Goal: Task Accomplishment & Management: Manage account settings

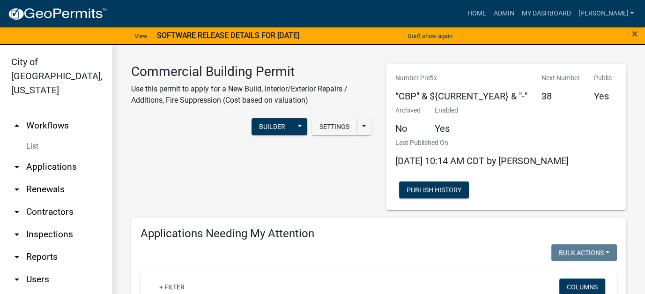
click at [233, 176] on div "Commercial Building Permit Use this permit to apply for a New Build, Interior/E…" at bounding box center [251, 137] width 255 height 146
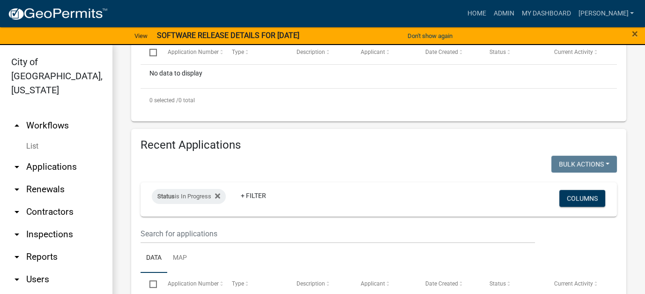
scroll to position [328, 0]
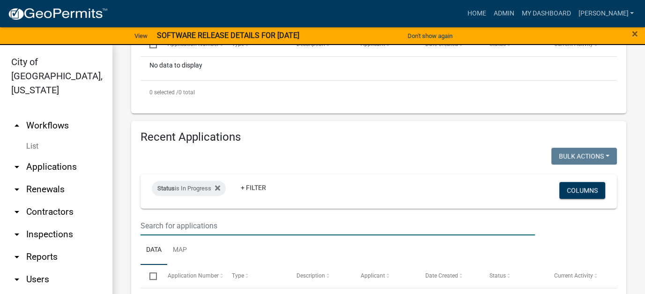
click at [194, 222] on input "text" at bounding box center [338, 225] width 394 height 19
type input "1 [US_STATE]"
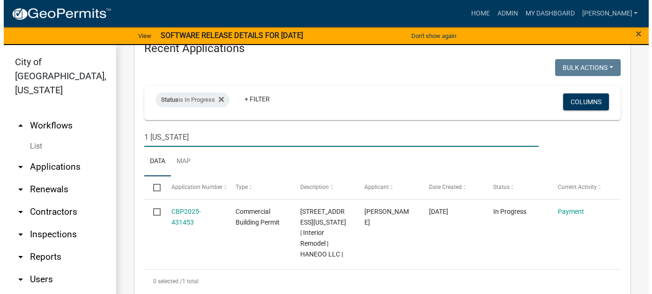
scroll to position [422, 0]
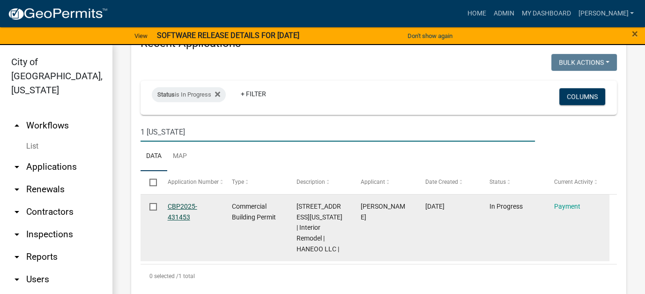
click at [177, 218] on link "CBP2025-431453" at bounding box center [183, 211] width 30 height 18
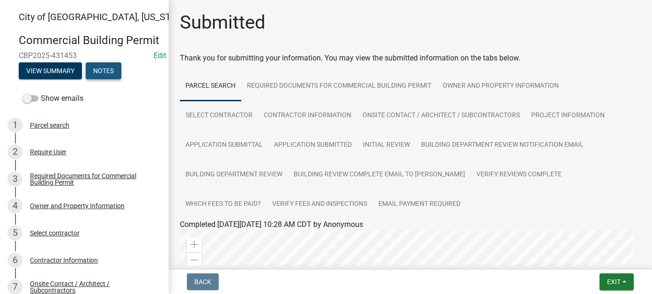
click at [108, 79] on button "Notes" at bounding box center [104, 70] width 36 height 17
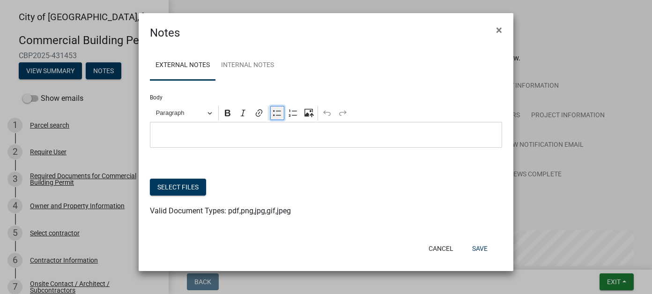
click at [273, 112] on icon "Editor toolbar" at bounding box center [277, 112] width 9 height 9
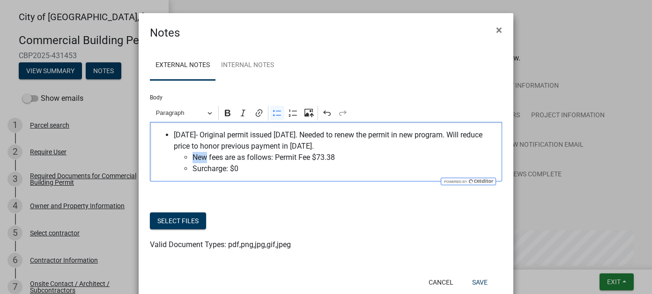
drag, startPoint x: 202, startPoint y: 157, endPoint x: 191, endPoint y: 160, distance: 11.6
click at [193, 160] on span "New fees are as follows: Permit Fee $73.38" at bounding box center [345, 157] width 305 height 11
click at [238, 169] on span "Surcharge: $0" at bounding box center [345, 168] width 305 height 11
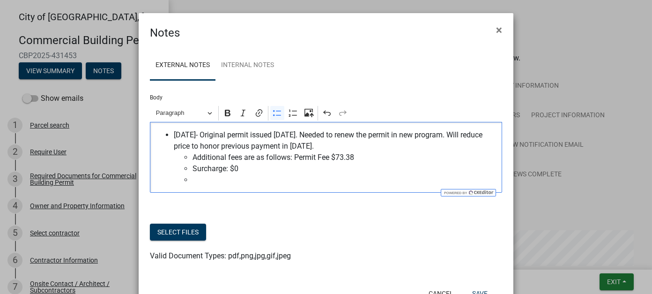
click at [238, 169] on span "Surcharge: $0" at bounding box center [345, 168] width 305 height 11
click at [240, 181] on span "Plan Review: $2312.13" at bounding box center [345, 179] width 305 height 11
click at [288, 179] on span "Plan Review: $2,312.13" at bounding box center [345, 179] width 305 height 11
click at [349, 145] on span "[DATE]- Original permit issued [DATE]. Needed to renew the permit in new progra…" at bounding box center [336, 140] width 324 height 22
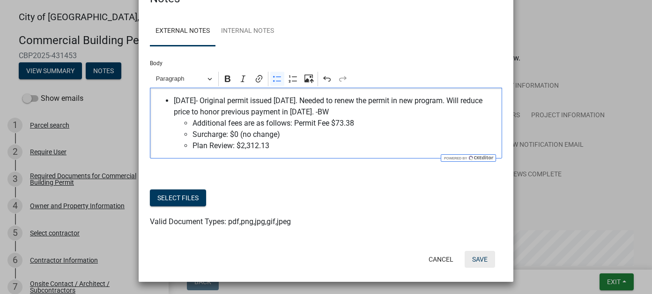
click at [481, 258] on button "Save" at bounding box center [480, 259] width 30 height 17
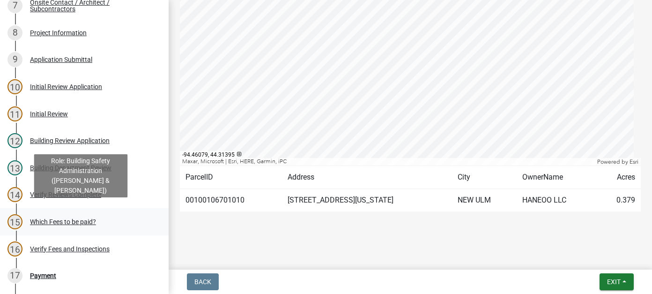
scroll to position [328, 0]
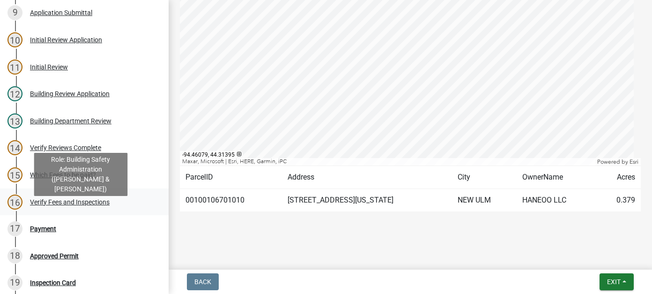
click at [57, 216] on link "16 Verify Fees and Inspections" at bounding box center [84, 201] width 169 height 27
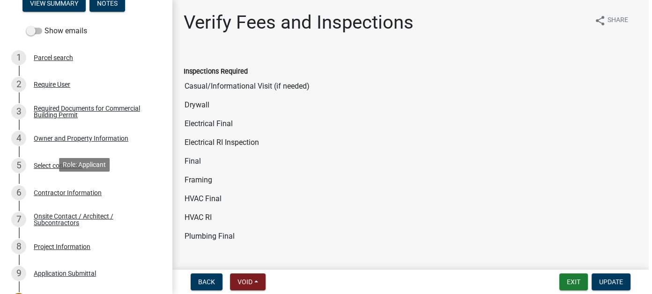
scroll to position [47, 0]
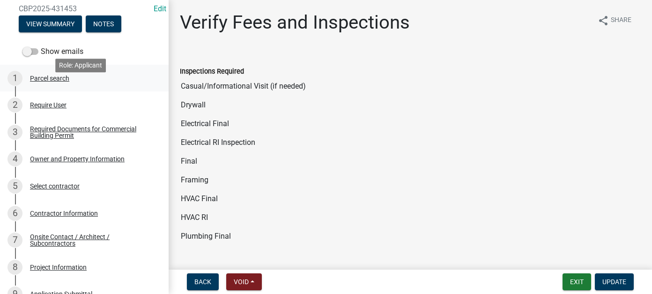
click at [63, 92] on link "1 Parcel search" at bounding box center [84, 78] width 169 height 27
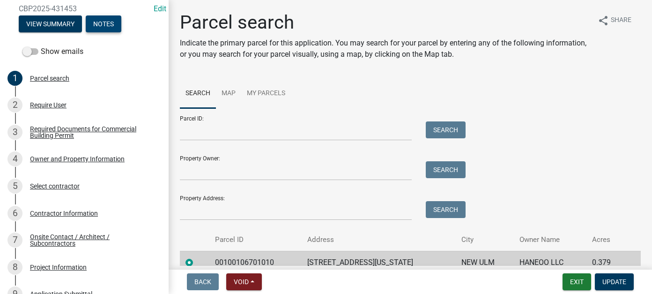
click at [99, 32] on button "Notes" at bounding box center [104, 23] width 36 height 17
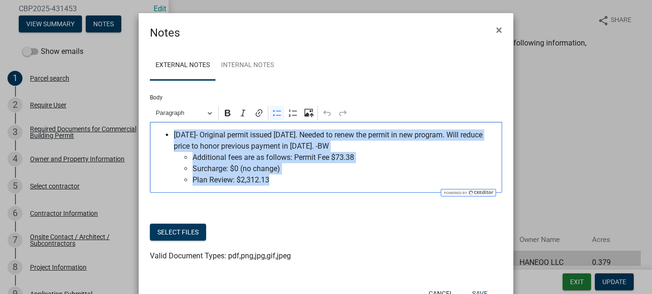
drag, startPoint x: 289, startPoint y: 179, endPoint x: 149, endPoint y: 138, distance: 145.6
click at [150, 138] on div "[DATE]- Original permit issued [DATE]. Needed to renew the permit in new progra…" at bounding box center [326, 157] width 352 height 71
copy li "[DATE]- Original permit issued [DATE]. Needed to renew the permit in new progra…"
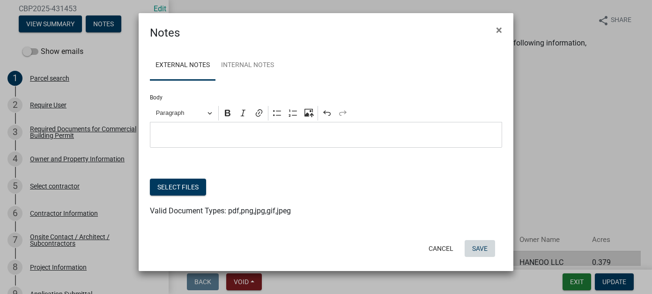
click at [485, 252] on button "Save" at bounding box center [480, 248] width 30 height 17
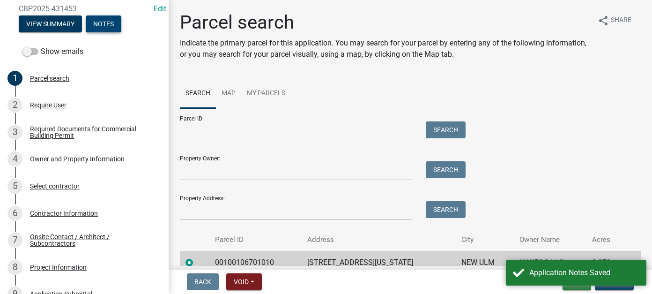
scroll to position [44, 0]
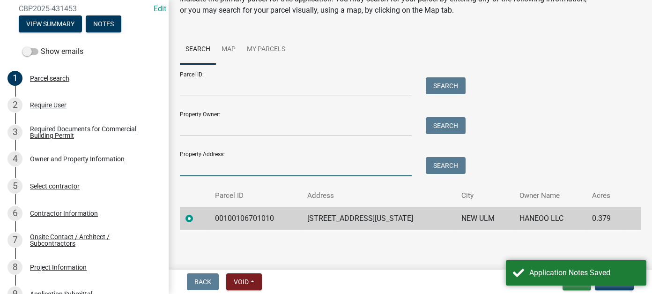
click at [241, 168] on input "Property Address:" at bounding box center [296, 166] width 232 height 19
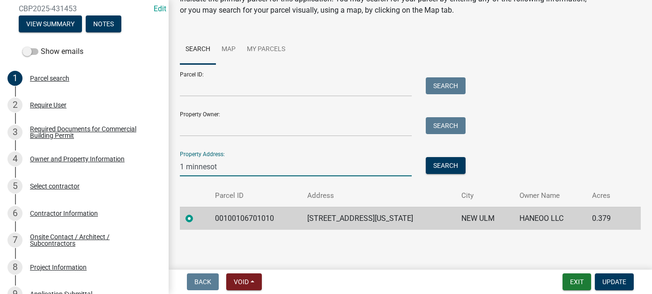
type input "1 [US_STATE]"
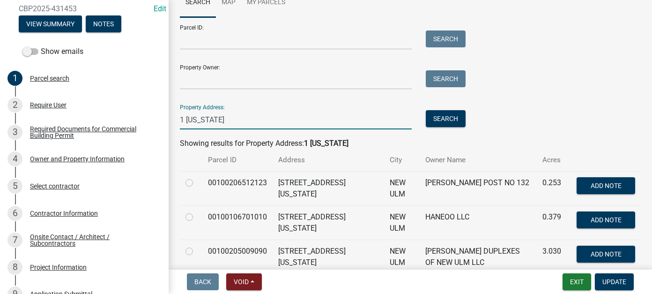
scroll to position [0, 0]
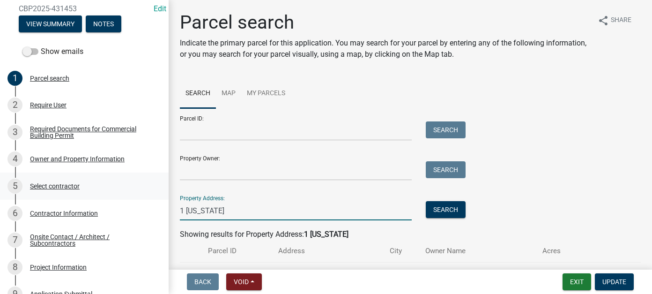
drag, startPoint x: 236, startPoint y: 212, endPoint x: 161, endPoint y: 208, distance: 75.1
click at [161, 208] on div "[GEOGRAPHIC_DATA], [US_STATE] Commercial Building Permit CBP2025-431453 Edit Vi…" at bounding box center [326, 147] width 652 height 294
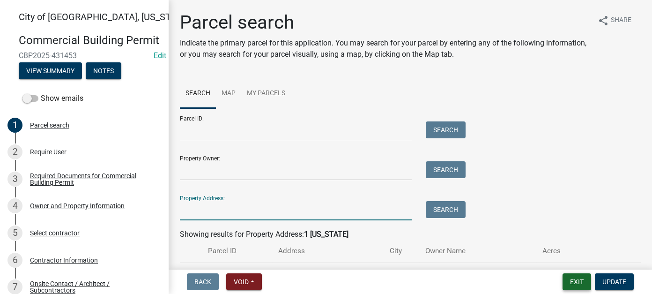
click at [576, 286] on button "Exit" at bounding box center [577, 281] width 29 height 17
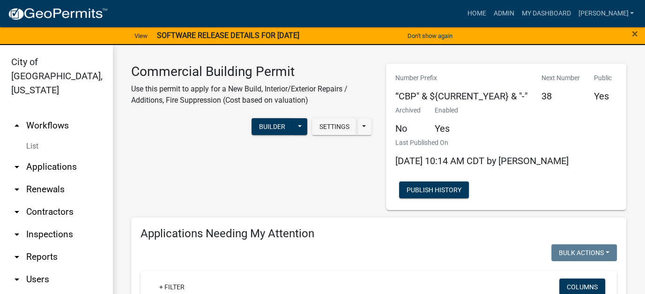
click at [60, 156] on link "arrow_drop_down Applications" at bounding box center [56, 167] width 112 height 22
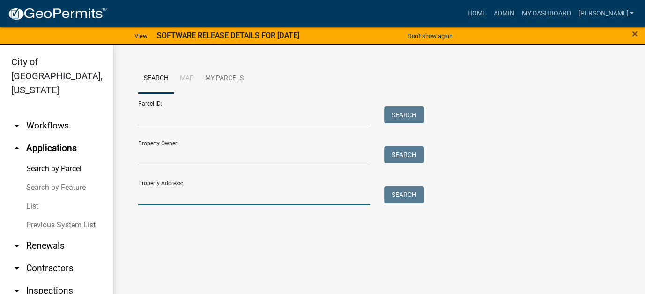
click at [162, 190] on input "Property Address:" at bounding box center [254, 195] width 232 height 19
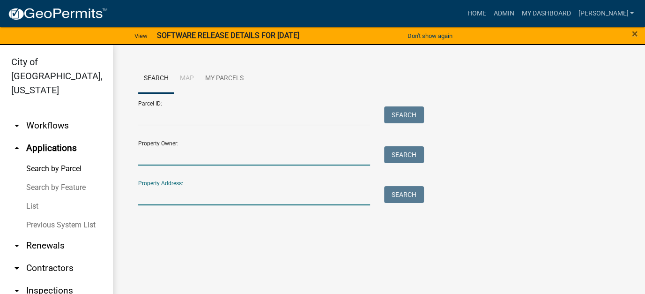
click at [160, 161] on input "Property Owner:" at bounding box center [254, 155] width 232 height 19
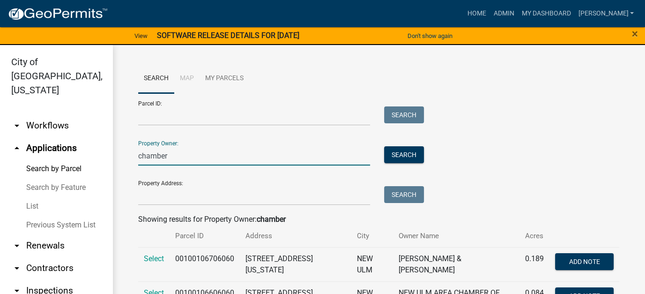
scroll to position [29, 0]
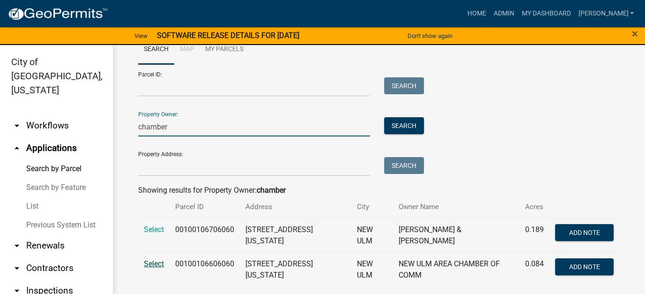
type input "chamber"
click at [146, 261] on span "Select" at bounding box center [154, 263] width 20 height 9
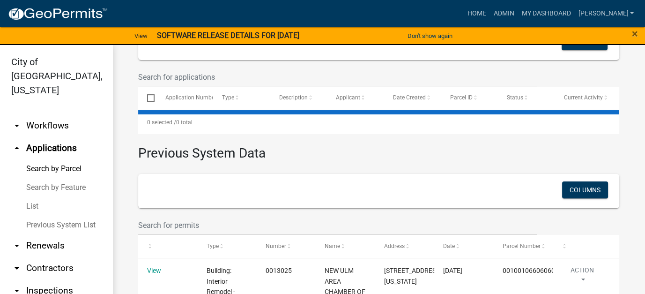
scroll to position [310, 0]
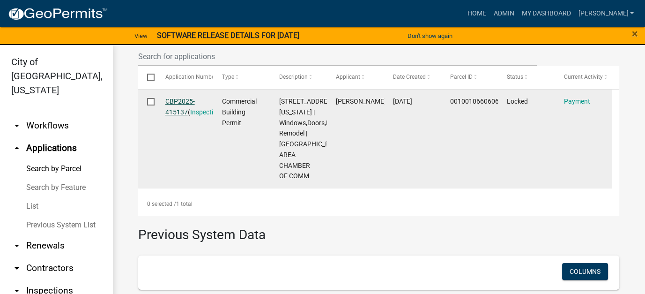
click at [174, 105] on link "CBP2025-415137" at bounding box center [180, 106] width 30 height 18
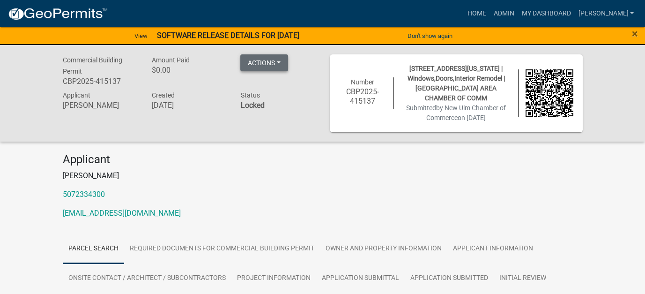
click at [276, 63] on button "Actions" at bounding box center [264, 62] width 48 height 17
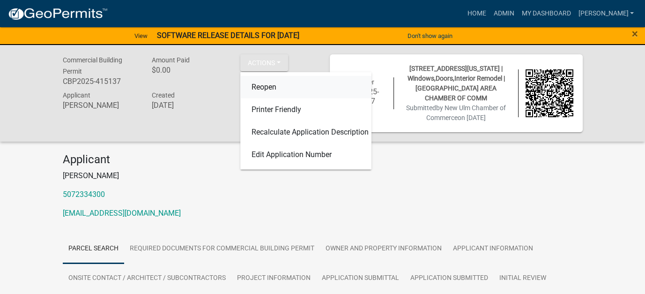
click at [271, 90] on link "Reopen" at bounding box center [305, 87] width 131 height 22
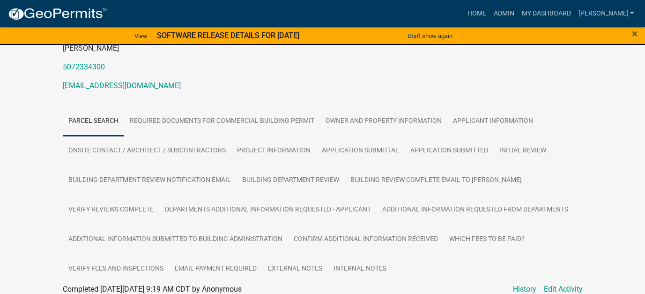
scroll to position [141, 0]
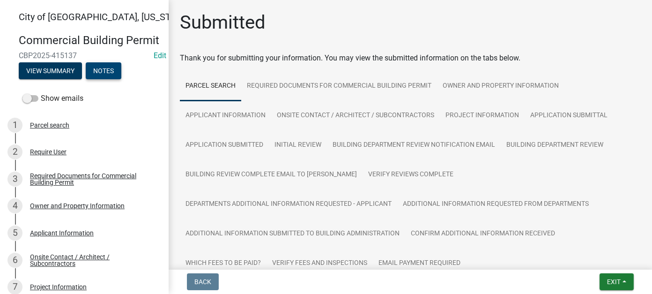
click at [104, 79] on button "Notes" at bounding box center [104, 70] width 36 height 17
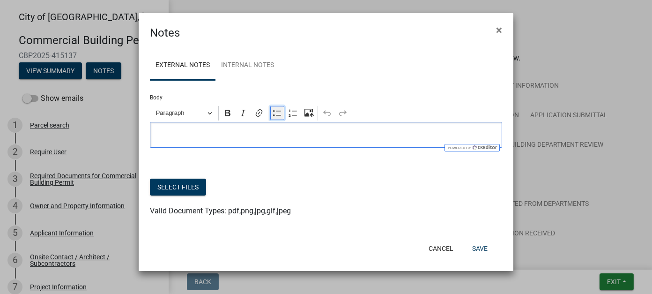
click at [276, 113] on icon "Editor toolbar" at bounding box center [277, 112] width 9 height 9
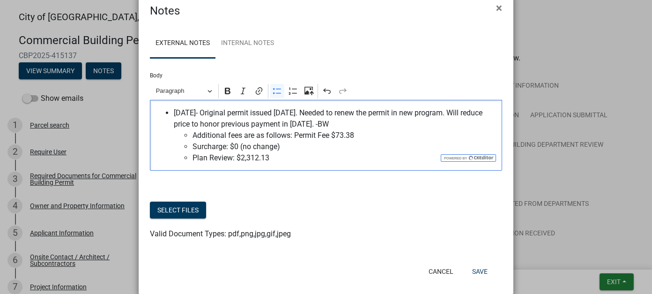
scroll to position [34, 0]
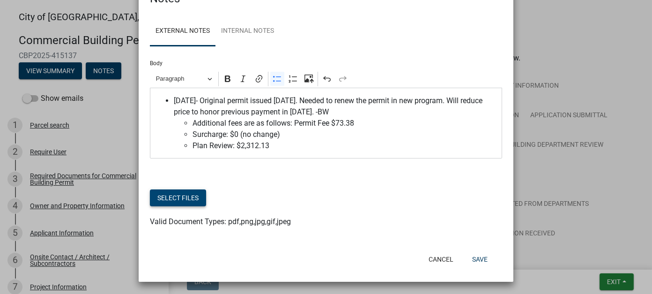
click at [177, 192] on button "Select files" at bounding box center [178, 197] width 56 height 17
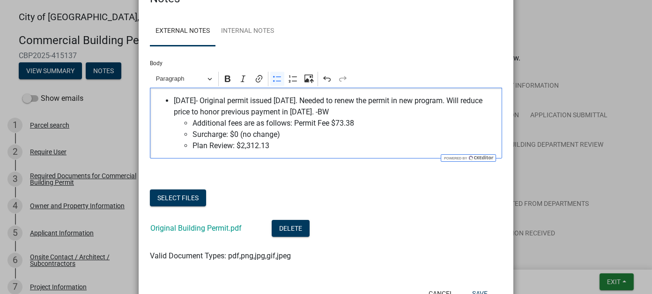
click at [329, 111] on span "[DATE]- Original permit issued [DATE]. Needed to renew the permit in new progra…" at bounding box center [336, 106] width 324 height 22
click at [330, 112] on span "[DATE]- Original permit issued [DATE]. Needed to renew the permit in new progra…" at bounding box center [336, 106] width 324 height 22
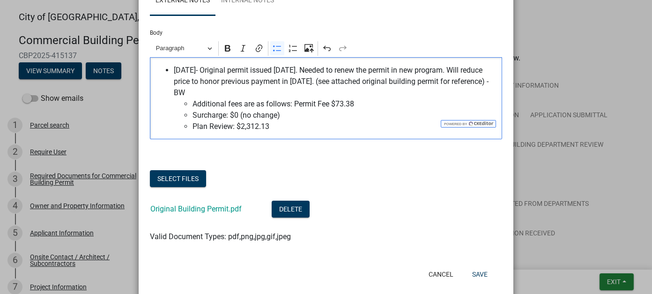
scroll to position [80, 0]
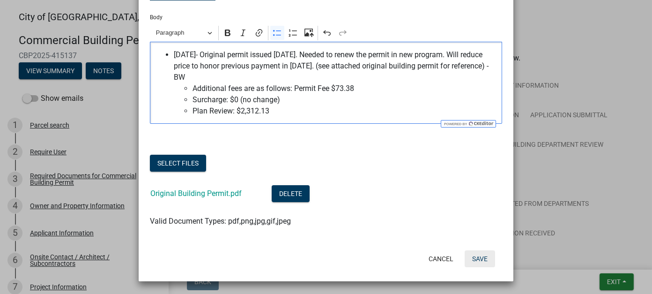
click at [477, 256] on button "Save" at bounding box center [480, 258] width 30 height 17
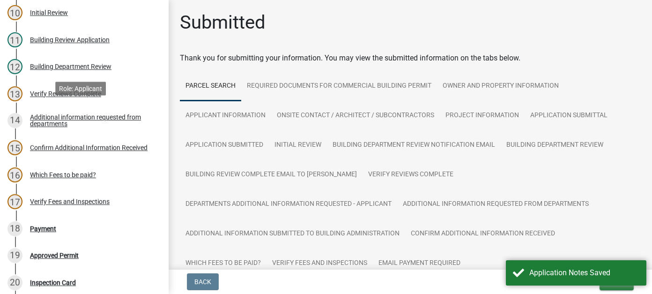
scroll to position [375, 0]
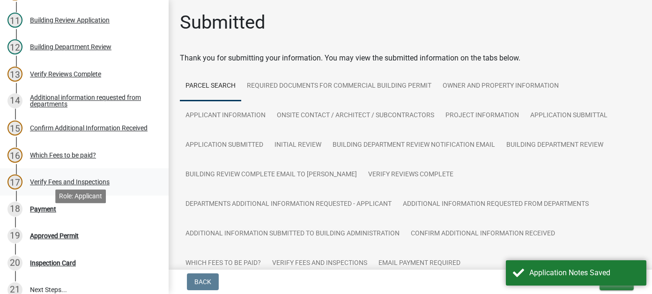
drag, startPoint x: 50, startPoint y: 218, endPoint x: 116, endPoint y: 186, distance: 73.3
click at [50, 212] on div "Payment" at bounding box center [43, 209] width 26 height 7
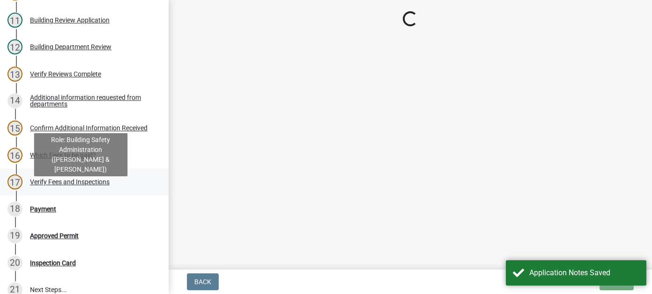
click at [37, 189] on div "17 Verify Fees and Inspections" at bounding box center [80, 181] width 146 height 15
select select "3: 3"
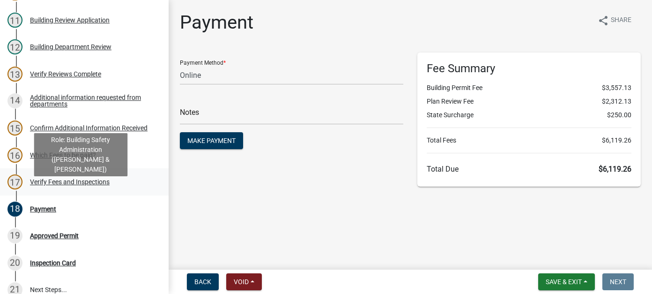
click at [54, 185] on div "Verify Fees and Inspections" at bounding box center [70, 181] width 80 height 7
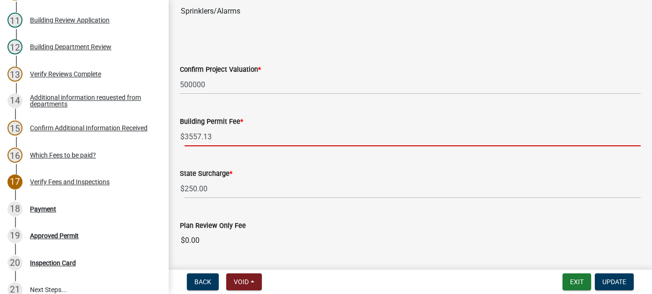
click at [213, 136] on input "3557.13" at bounding box center [413, 136] width 456 height 19
drag, startPoint x: 216, startPoint y: 131, endPoint x: 183, endPoint y: 132, distance: 32.8
click at [183, 132] on div "$ 3557.13" at bounding box center [410, 136] width 461 height 19
type input "73.38"
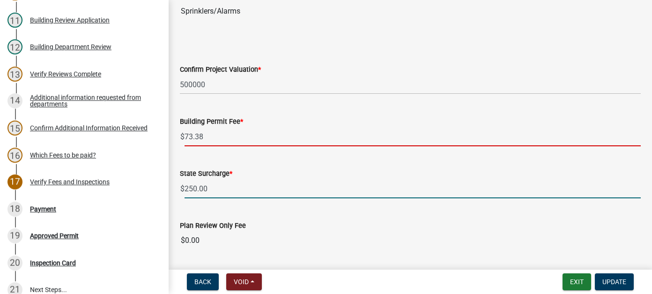
click at [223, 184] on input "250.00" at bounding box center [413, 188] width 456 height 19
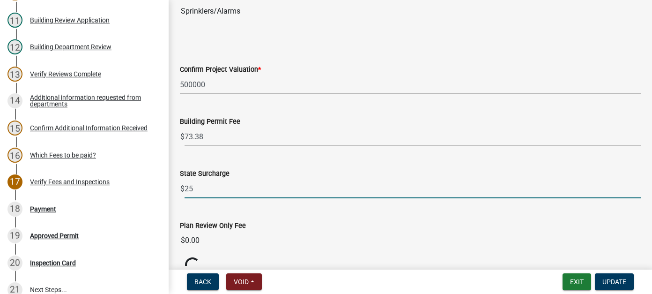
type input "2"
type input "0.00"
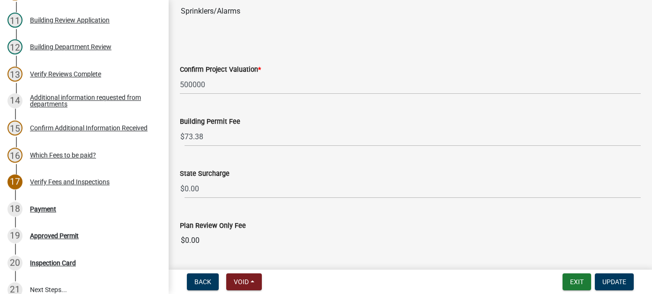
click at [214, 241] on input "$0.00" at bounding box center [410, 240] width 461 height 19
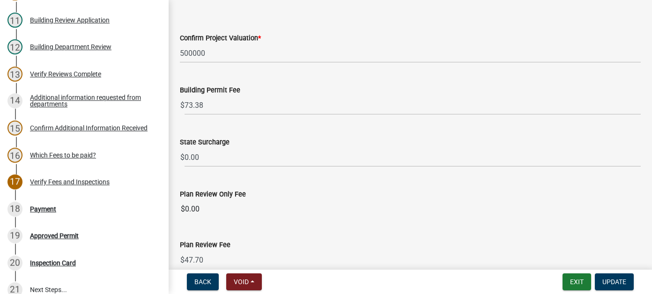
scroll to position [422, 0]
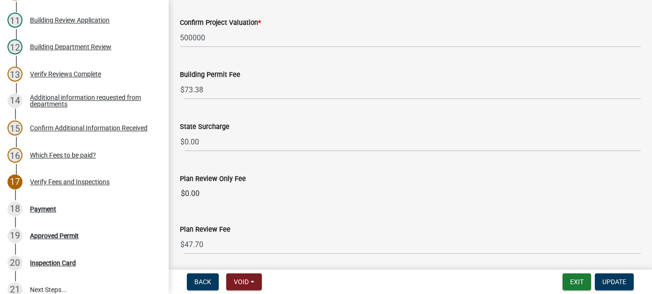
drag, startPoint x: 204, startPoint y: 187, endPoint x: 183, endPoint y: 187, distance: 21.6
click at [183, 187] on input "$0.00" at bounding box center [410, 193] width 461 height 19
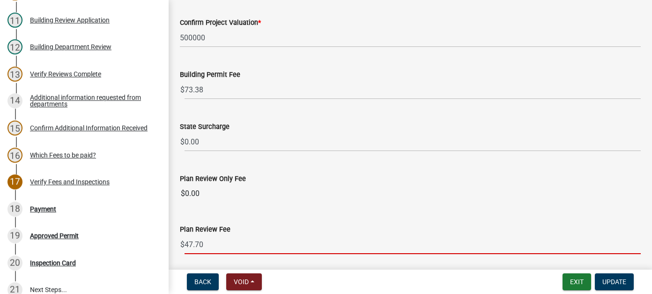
click at [209, 235] on input "47.70" at bounding box center [413, 244] width 456 height 19
drag, startPoint x: 208, startPoint y: 238, endPoint x: 185, endPoint y: 238, distance: 23.9
click at [185, 238] on input "47.70" at bounding box center [413, 244] width 456 height 19
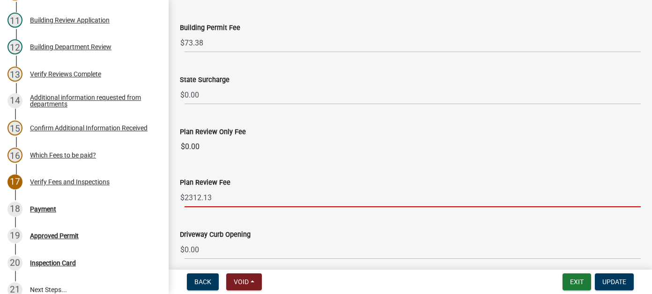
scroll to position [515, 0]
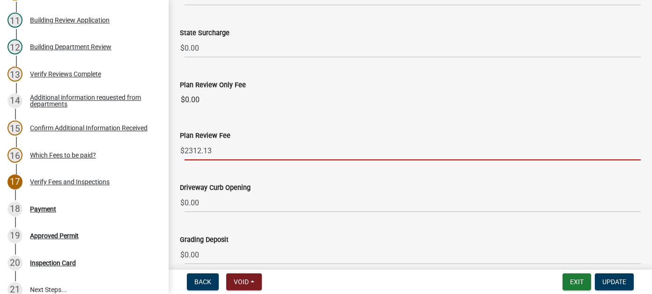
type input "2312.13"
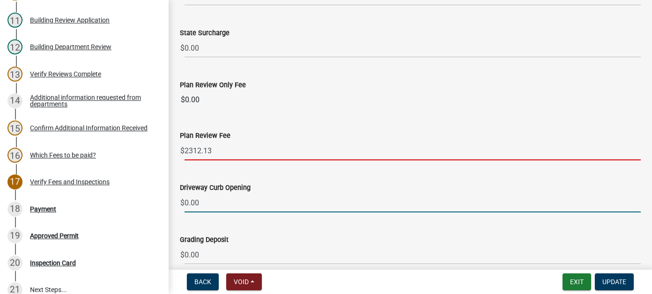
click at [220, 196] on input "0.00" at bounding box center [413, 202] width 456 height 19
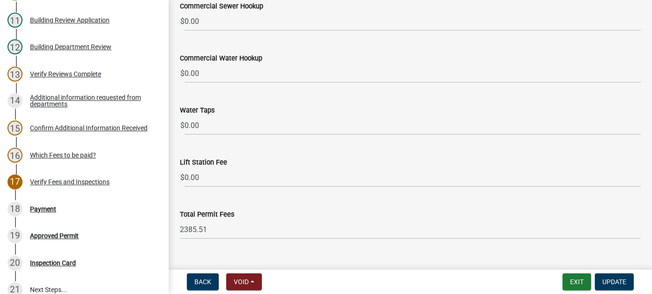
scroll to position [970, 0]
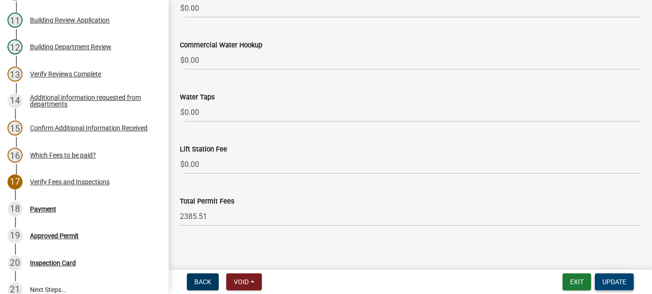
click at [614, 281] on span "Update" at bounding box center [614, 281] width 24 height 7
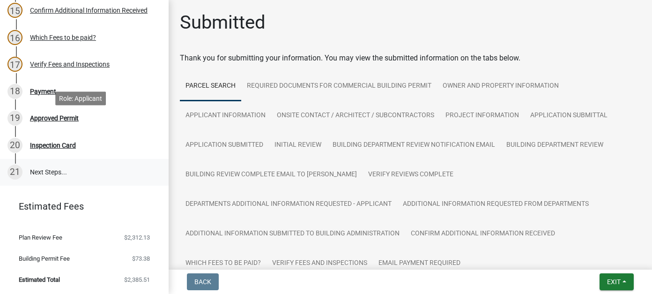
scroll to position [505, 0]
